Goal: Complete application form: Complete application form

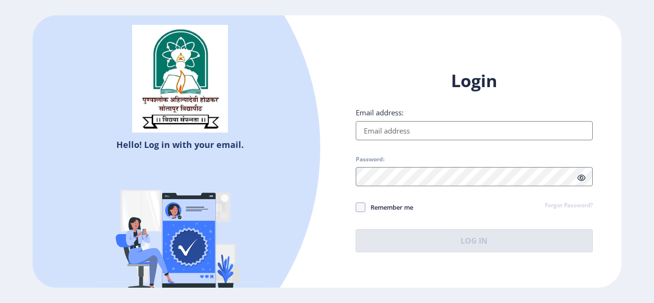
click at [379, 131] on input "Email address:" at bounding box center [474, 130] width 237 height 19
type input "[EMAIL_ADDRESS][DOMAIN_NAME]"
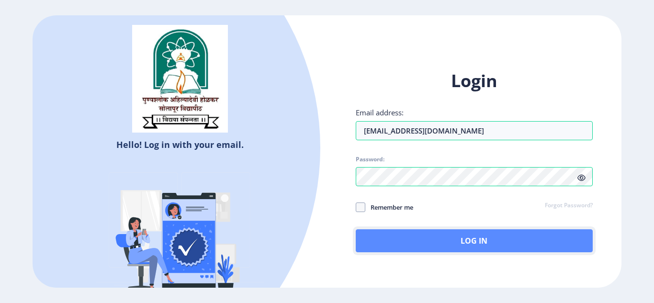
click at [501, 239] on button "Log In" at bounding box center [474, 240] width 237 height 23
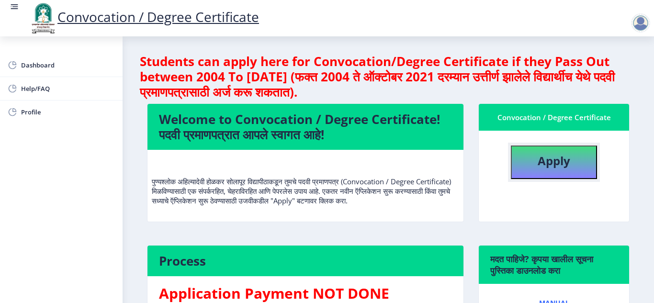
click at [550, 159] on b "Apply" at bounding box center [554, 161] width 33 height 16
select select
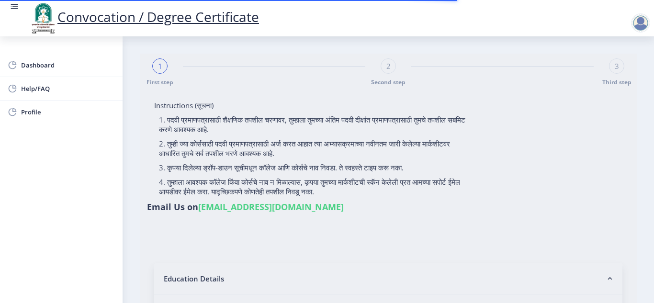
type input "[PERSON_NAME] [PERSON_NAME]"
type input "[PERSON_NAME]"
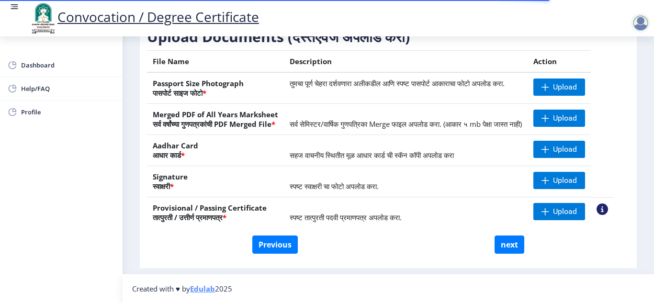
scroll to position [85, 0]
